Goal: Book appointment/travel/reservation

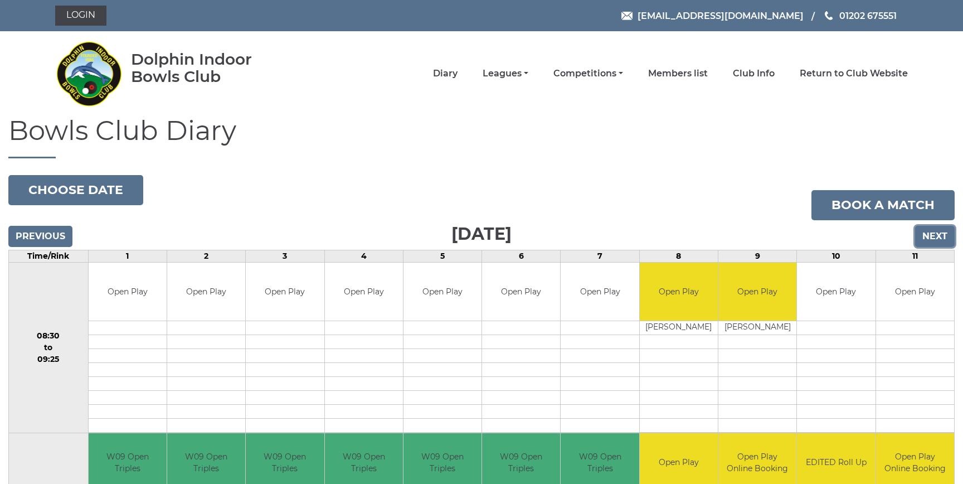
click at [931, 235] on input "Next" at bounding box center [935, 236] width 40 height 21
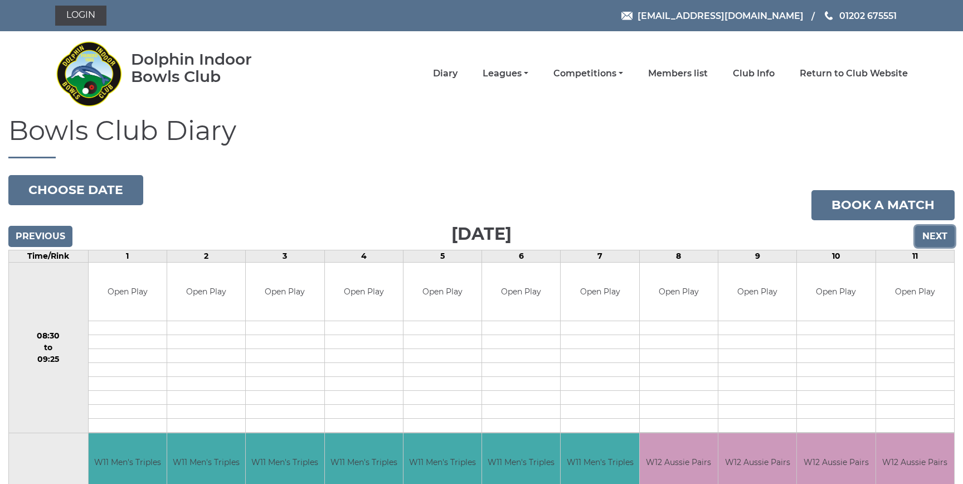
click at [931, 235] on input "Next" at bounding box center [935, 236] width 40 height 21
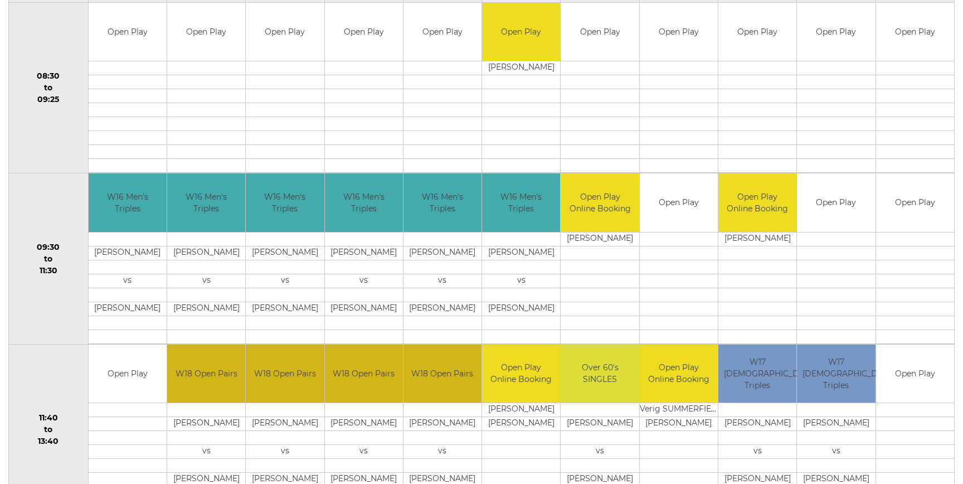
scroll to position [390, 0]
